Goal: Find specific page/section

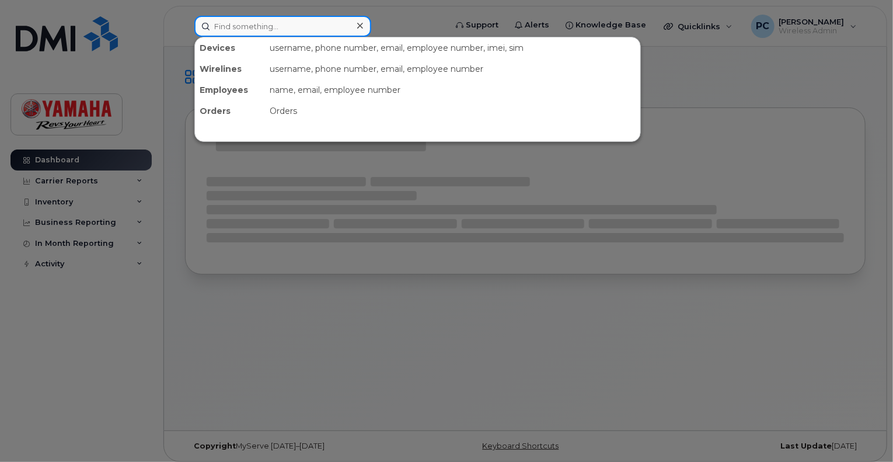
click at [277, 27] on input at bounding box center [282, 26] width 177 height 21
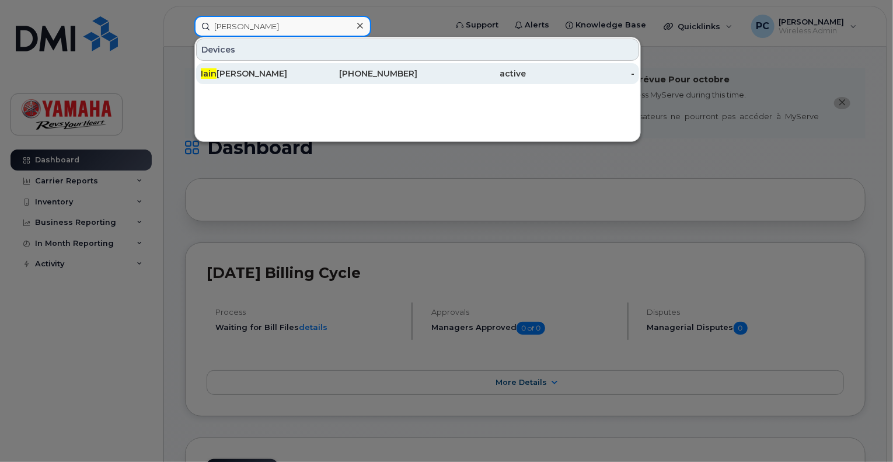
type input "iain"
click at [261, 77] on div "Iain Donnell" at bounding box center [255, 74] width 109 height 12
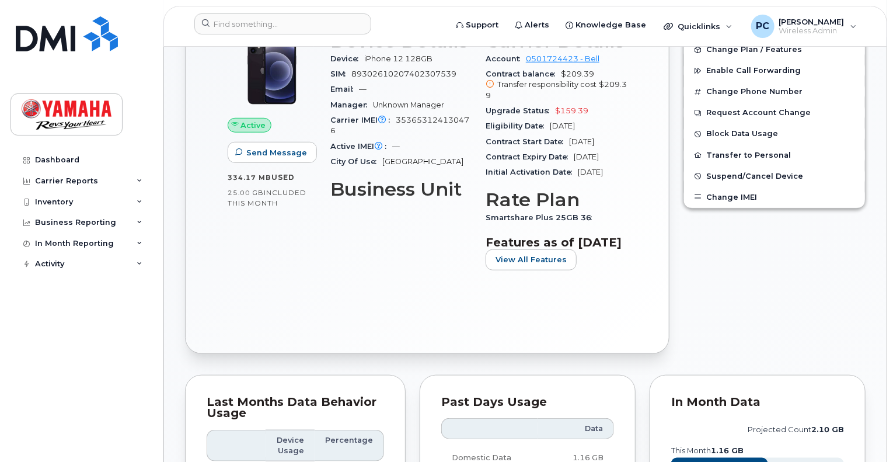
scroll to position [373, 0]
